Goal: Task Accomplishment & Management: Use online tool/utility

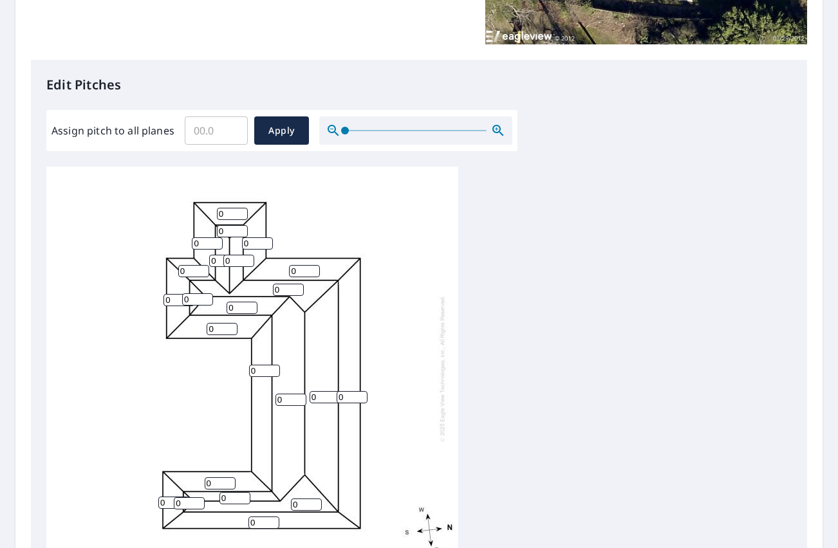
scroll to position [300, 0]
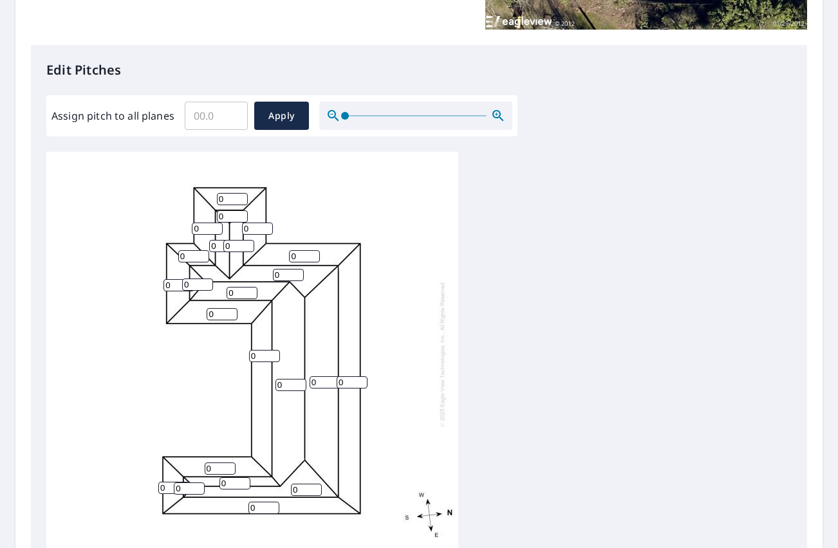
click at [255, 509] on input "0" at bounding box center [263, 508] width 31 height 12
drag, startPoint x: 255, startPoint y: 509, endPoint x: 244, endPoint y: 509, distance: 10.9
click at [244, 509] on div "0 0 0 0 0 0 0 0 0 0 0 0 0 0 0 0 0 0 0 0 0 0 0" at bounding box center [252, 354] width 412 height 404
type input "3"
drag, startPoint x: 164, startPoint y: 484, endPoint x: 156, endPoint y: 484, distance: 8.4
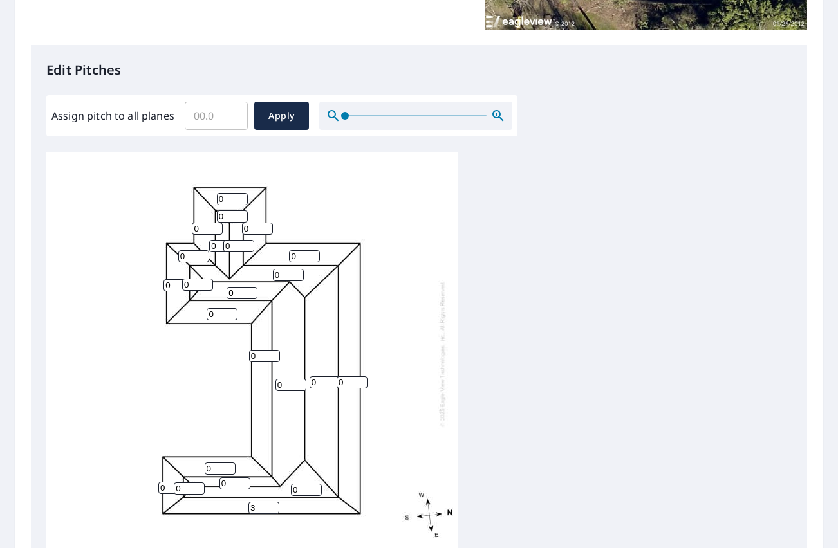
click at [156, 484] on div "0 0 0 0 3 0 0 0 0 0 0 0 0 0 0 0 0 0 0 0 0 0 0" at bounding box center [252, 354] width 412 height 404
type input "3"
drag, startPoint x: 213, startPoint y: 468, endPoint x: 199, endPoint y: 468, distance: 14.2
click at [199, 468] on div "0 0 0 0 3 0 0 0 0 0 0 0 0 0 0 0 3 0 0 0 0 0 0" at bounding box center [252, 354] width 412 height 404
type input "3"
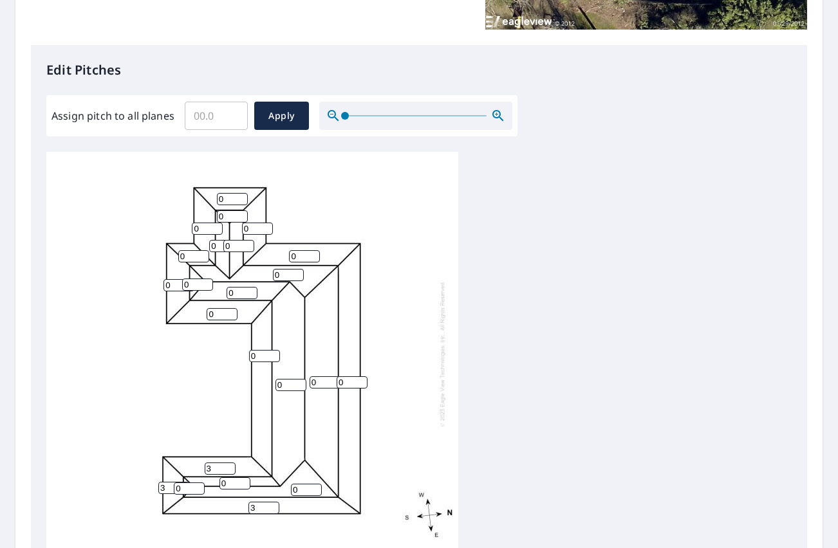
click at [339, 383] on input "0" at bounding box center [351, 382] width 31 height 12
type input "3"
drag, startPoint x: 255, startPoint y: 354, endPoint x: 248, endPoint y: 354, distance: 7.7
click at [248, 354] on div "0 0 3 0 3 0 0 0 0 3 0 0 0 0 0 0 3 0 0 0 0 0 0" at bounding box center [252, 354] width 412 height 404
type input "3"
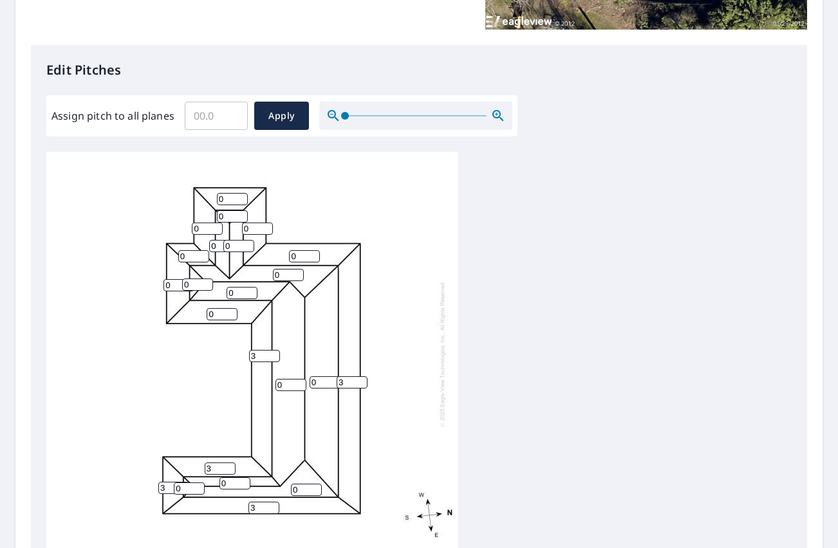
click at [207, 313] on input "0" at bounding box center [221, 314] width 31 height 12
type input "3"
click at [165, 286] on input "0" at bounding box center [178, 285] width 31 height 12
type input "3"
click at [178, 254] on input "0" at bounding box center [193, 256] width 31 height 12
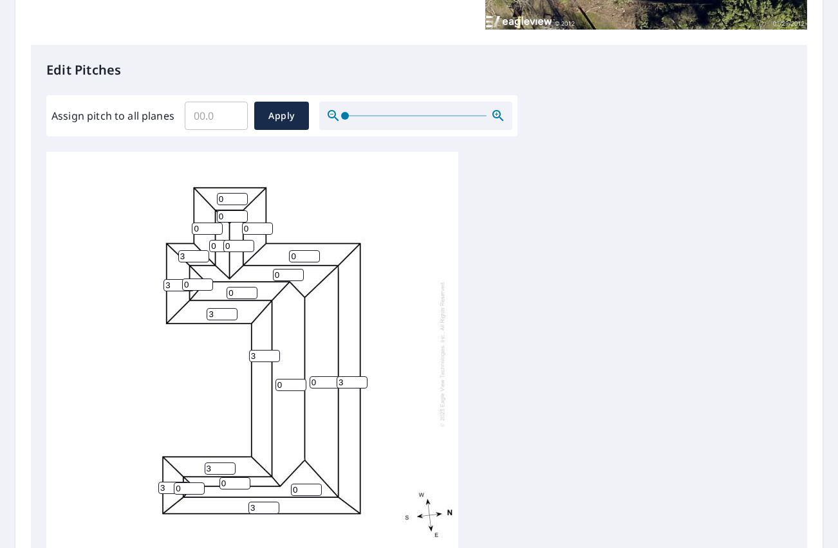
type input "3"
click at [191, 226] on div "0 0 3 3 3 0 0 0 3 3 0 3 0 0 0 0 3 0 0 3 0 0 0" at bounding box center [252, 354] width 412 height 404
type input "3"
drag, startPoint x: 223, startPoint y: 196, endPoint x: 213, endPoint y: 197, distance: 9.7
click at [214, 197] on div "0 0 3 3 3 0 0 0 3 3 0 3 0 3 0 0 3 0 0 3 0 0 0" at bounding box center [252, 354] width 412 height 404
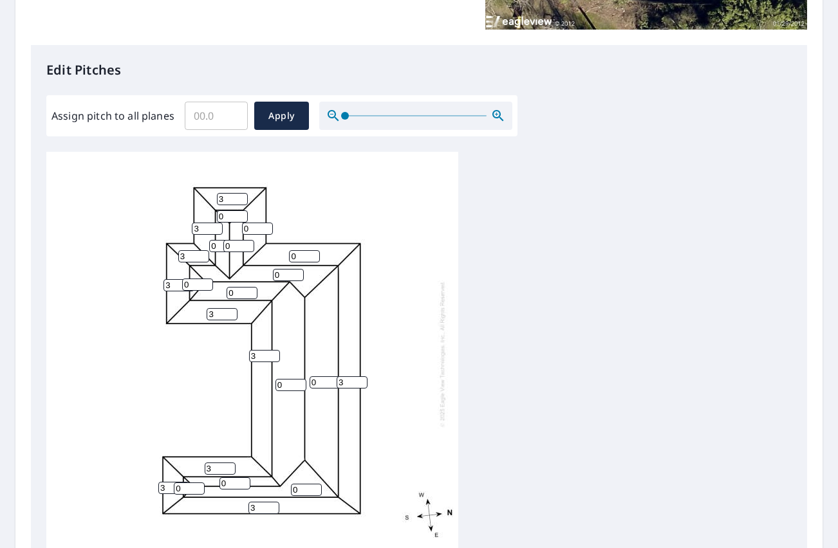
type input "3"
click at [244, 227] on input "0" at bounding box center [257, 229] width 31 height 12
type input "3"
click at [289, 255] on input "0" at bounding box center [304, 256] width 31 height 12
type input "3"
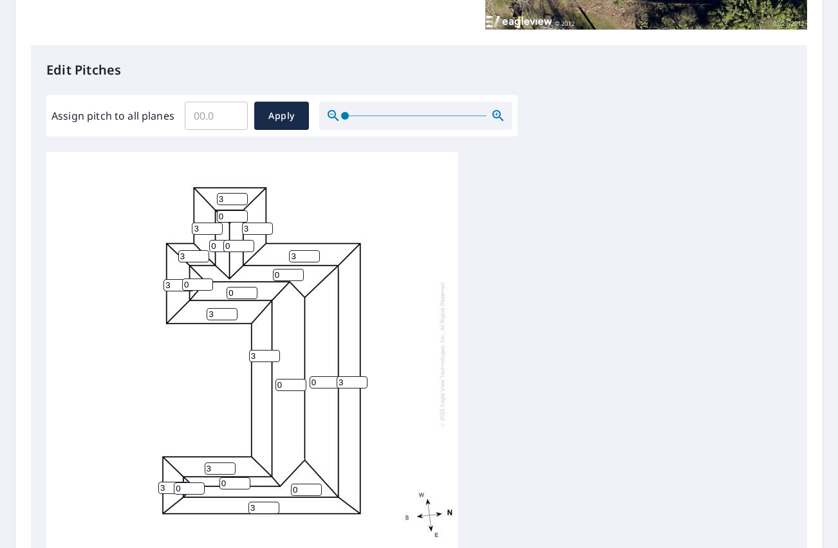
drag, startPoint x: 224, startPoint y: 217, endPoint x: 216, endPoint y: 217, distance: 7.7
click at [217, 217] on input "0" at bounding box center [232, 216] width 31 height 12
type input "6"
click at [212, 244] on input "0" at bounding box center [224, 246] width 31 height 12
type input "6"
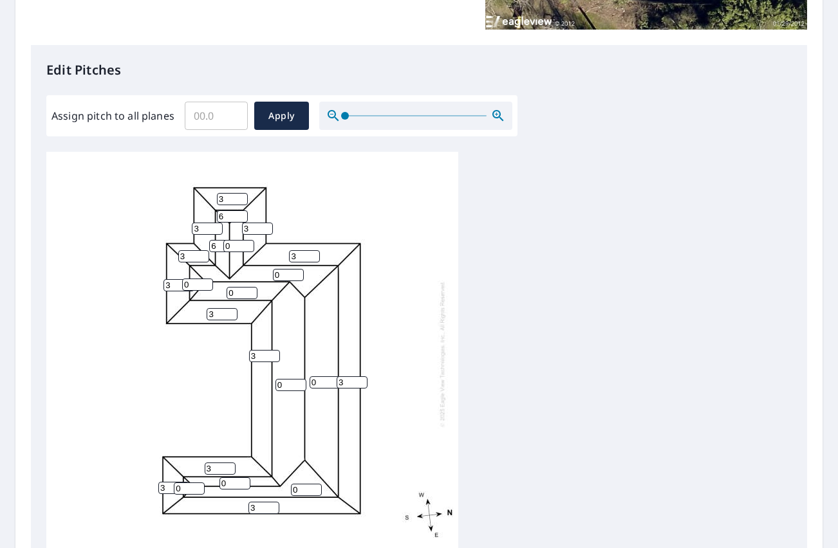
click at [225, 246] on input "0" at bounding box center [238, 246] width 31 height 12
type input "6"
click at [185, 283] on input "0" at bounding box center [197, 285] width 31 height 12
type input "6"
click at [273, 272] on input "0" at bounding box center [288, 275] width 31 height 12
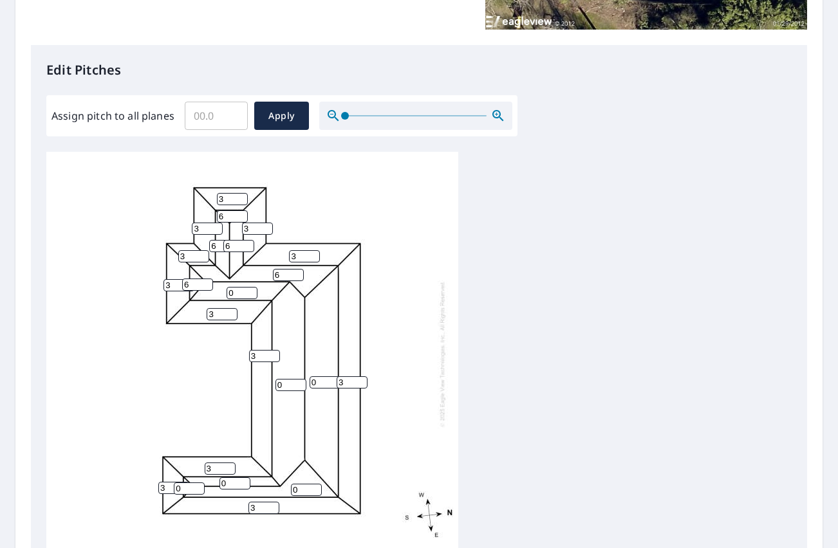
type input "6"
click at [228, 293] on input "0" at bounding box center [241, 293] width 31 height 12
type input "6"
click at [275, 385] on input "0" at bounding box center [290, 385] width 31 height 12
type input "6"
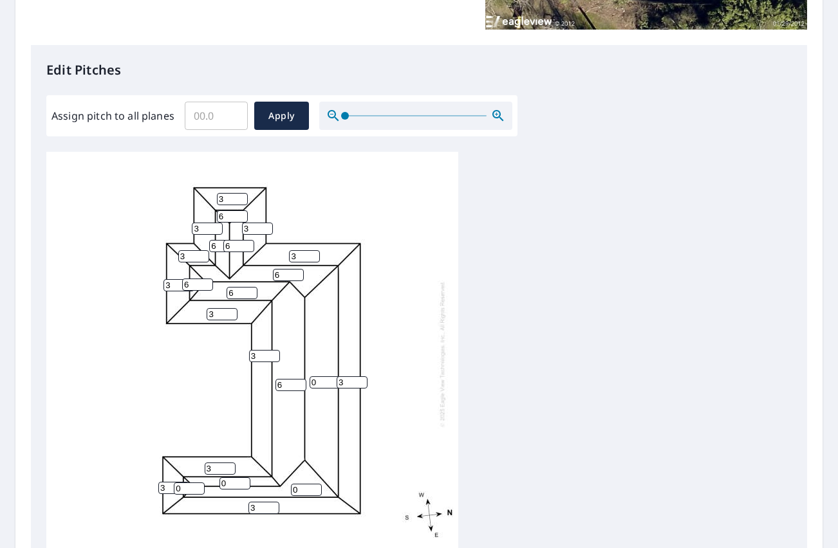
click at [309, 381] on input "0" at bounding box center [324, 382] width 31 height 12
type input "6"
click at [176, 486] on input "0" at bounding box center [189, 488] width 31 height 12
type input "6"
click at [223, 479] on input "0" at bounding box center [234, 483] width 31 height 12
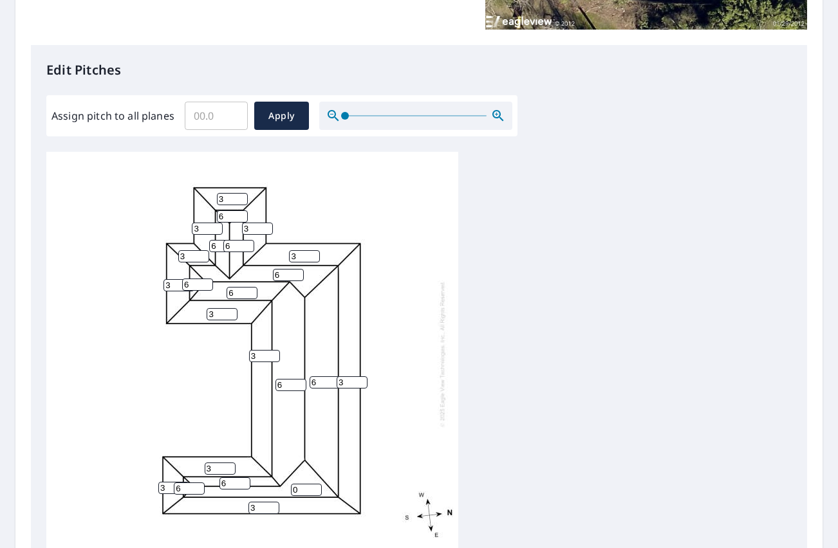
type input "6"
drag, startPoint x: 297, startPoint y: 488, endPoint x: 288, endPoint y: 488, distance: 9.0
click at [288, 488] on div "6 6 3 3 3 0 6 3 3 3 6 3 3 3 3 6 3 6 6 3 6 6 6" at bounding box center [252, 354] width 412 height 404
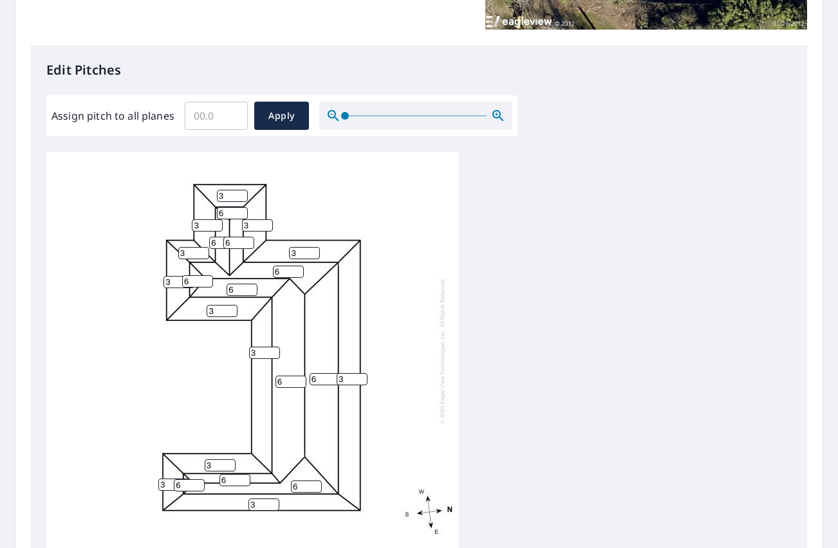
scroll to position [470, 0]
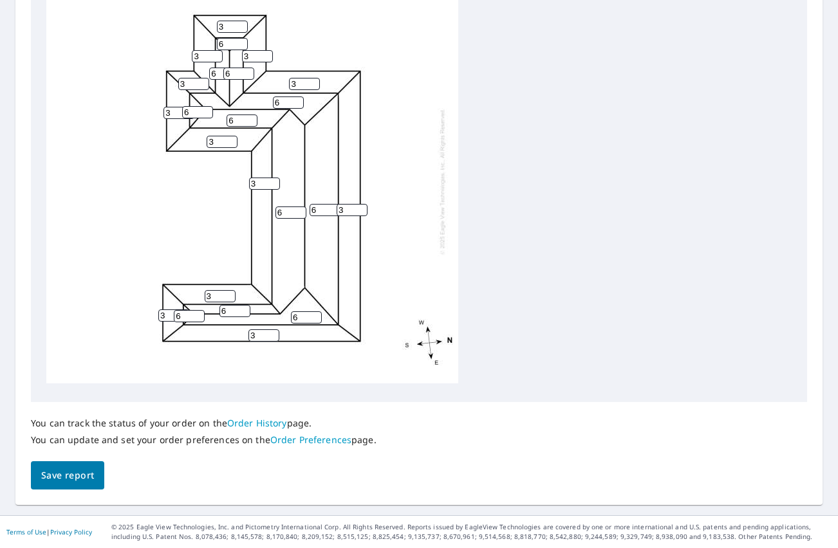
type input "6"
click at [72, 472] on span "Save report" at bounding box center [67, 476] width 53 height 16
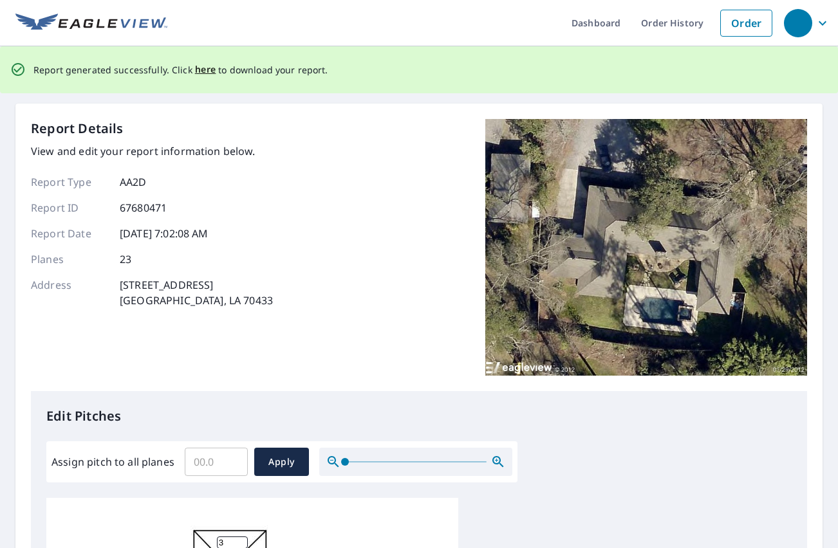
scroll to position [0, 0]
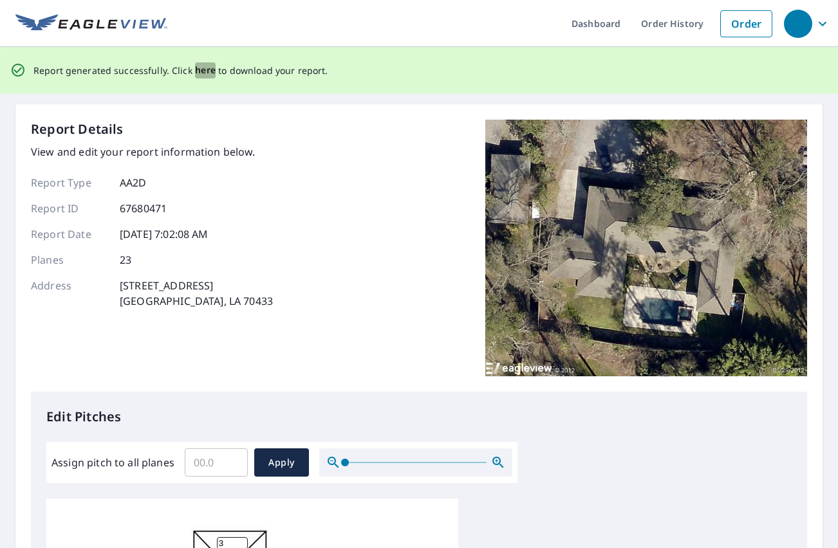
click at [199, 64] on span "here" at bounding box center [205, 70] width 21 height 16
